Goal: Navigation & Orientation: Find specific page/section

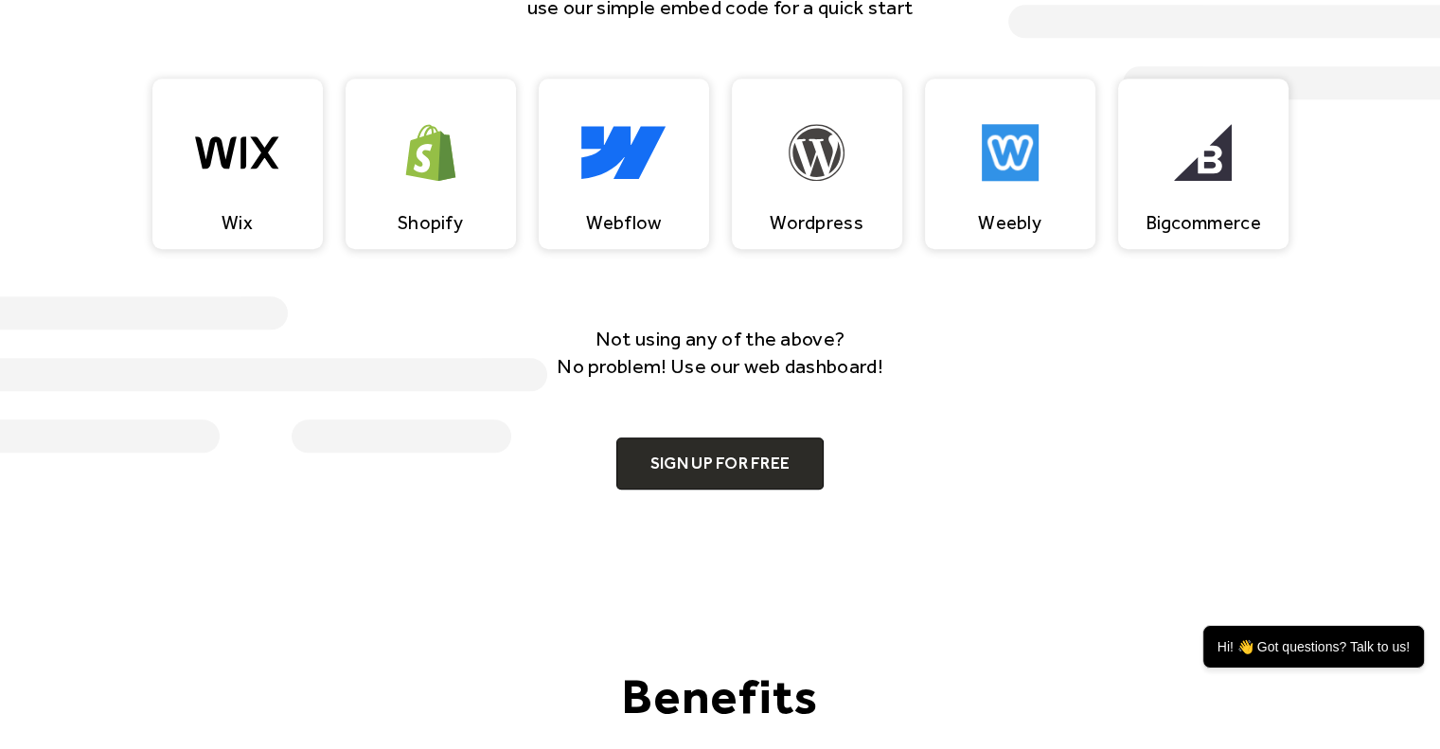
scroll to position [1888, 0]
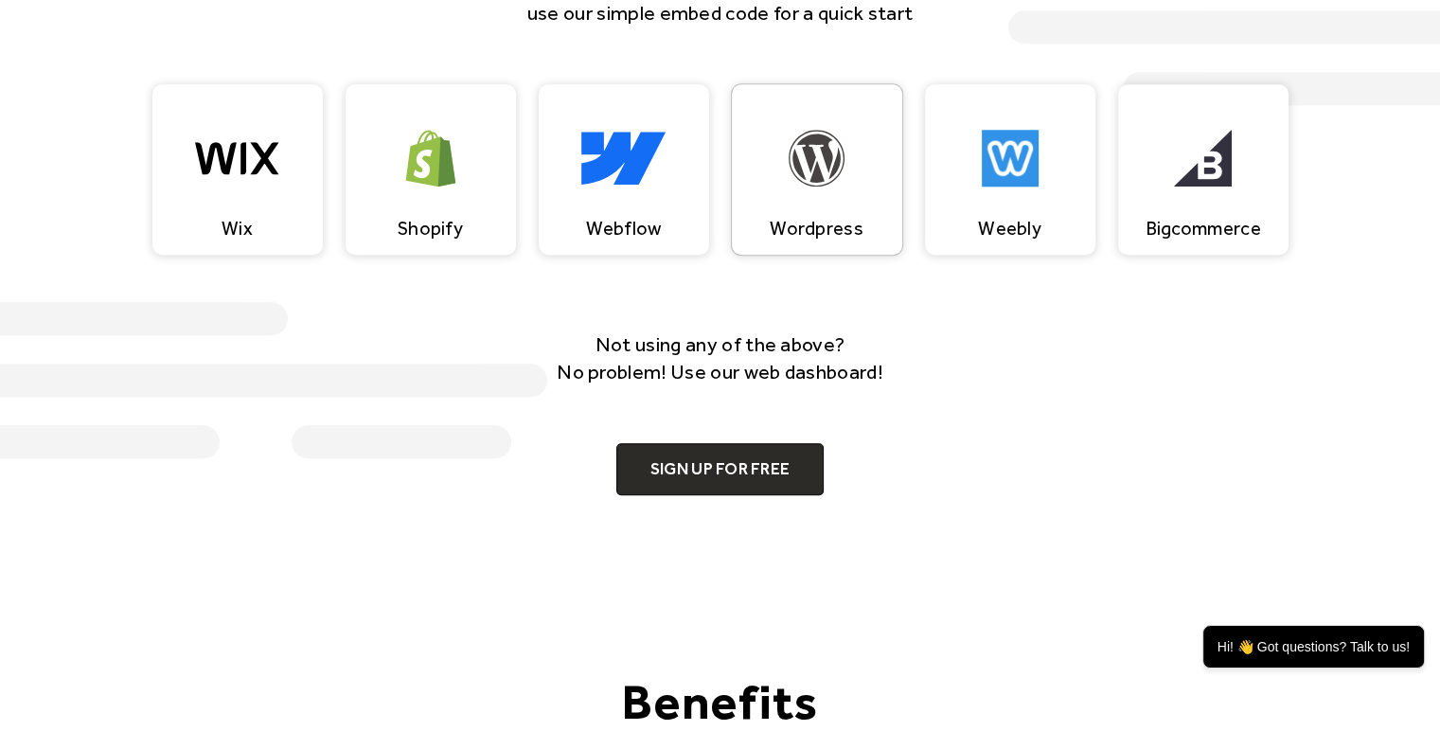
click at [799, 171] on img at bounding box center [817, 158] width 57 height 57
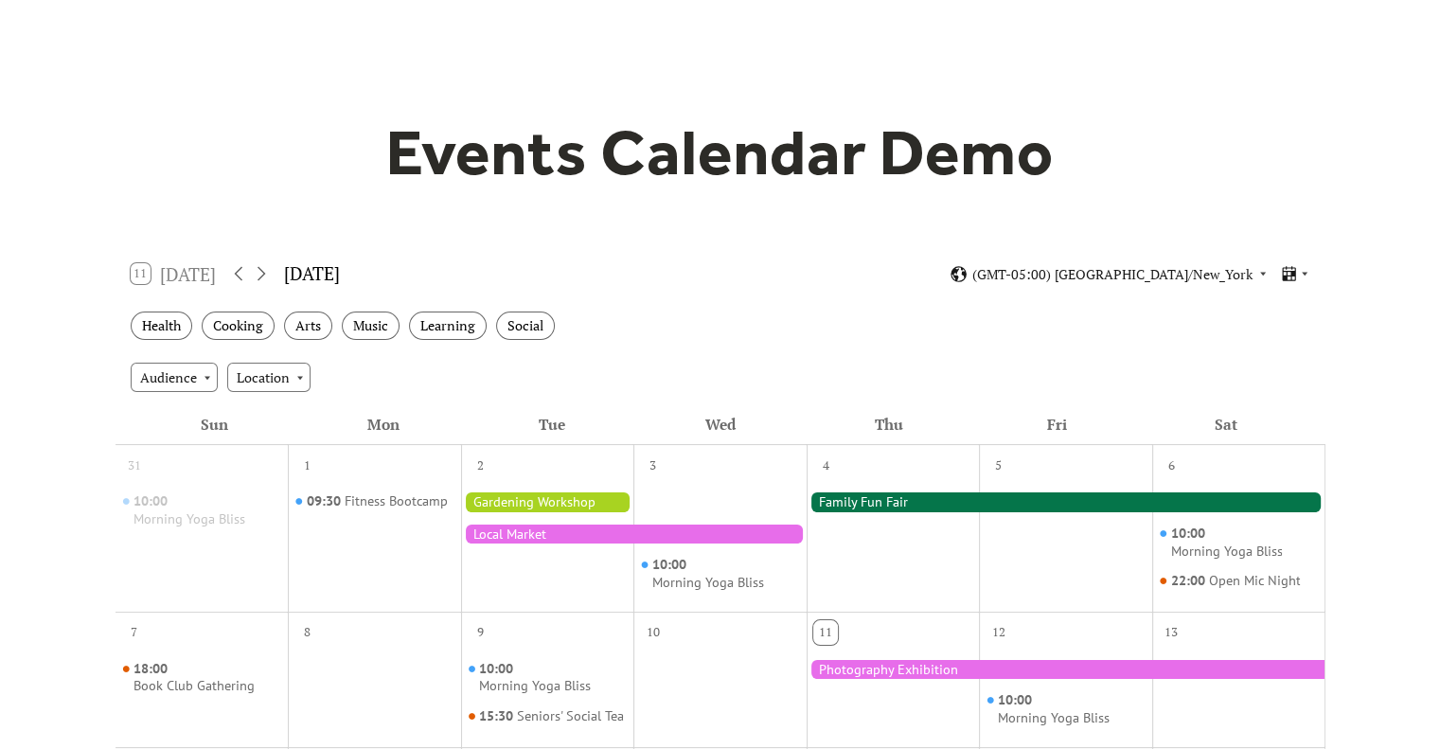
scroll to position [74, 0]
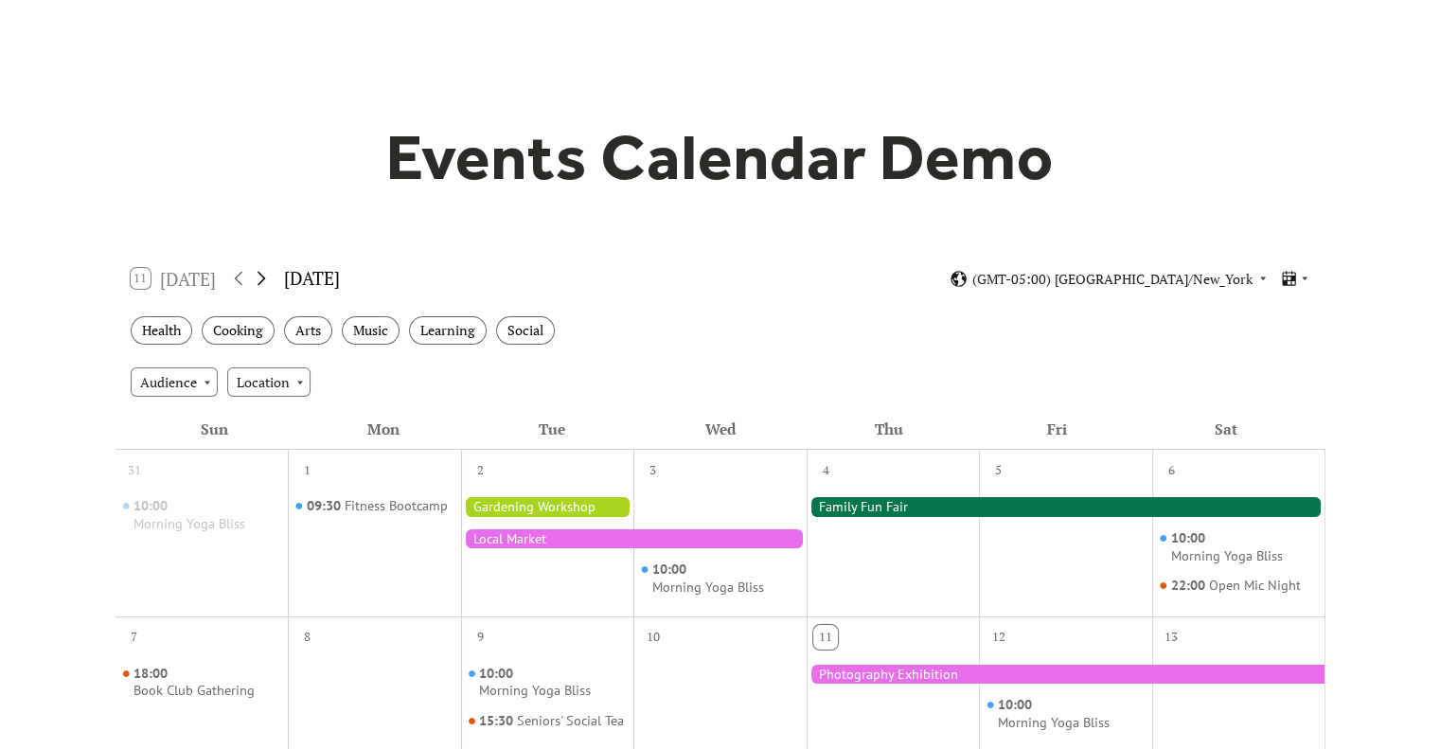
click at [263, 283] on icon at bounding box center [261, 278] width 23 height 23
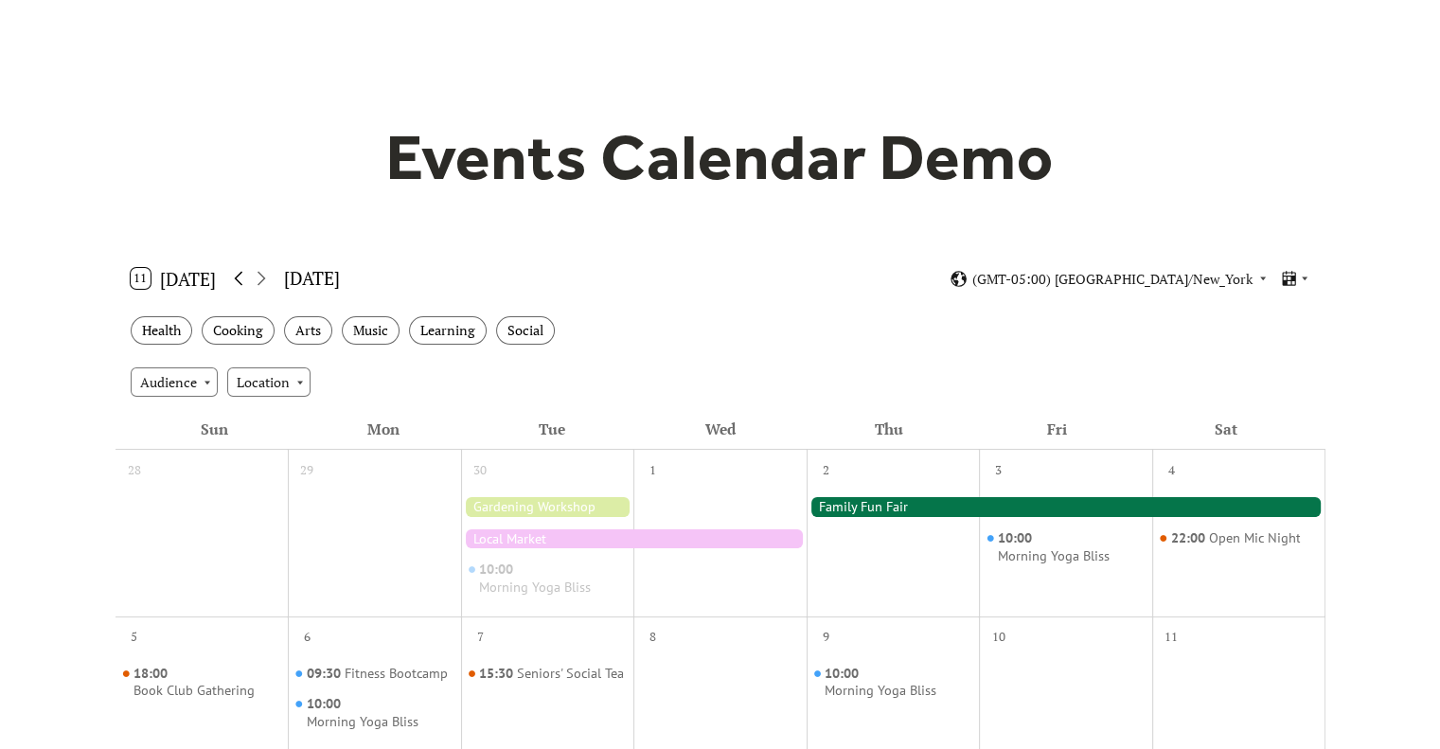
click at [245, 274] on icon at bounding box center [238, 278] width 23 height 23
